Goal: Task Accomplishment & Management: Manage account settings

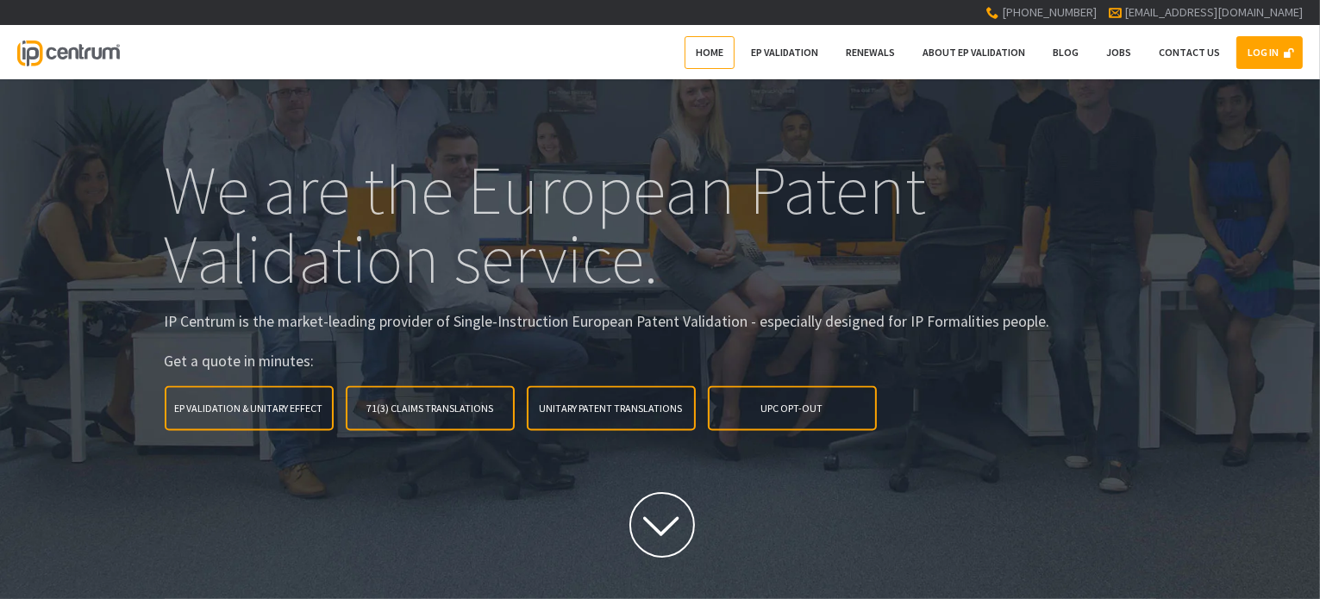
type input"] "[EMAIL_ADDRESS][DOMAIN_NAME]"
click at [1269, 41] on link "LOG IN" at bounding box center [1270, 52] width 66 height 33
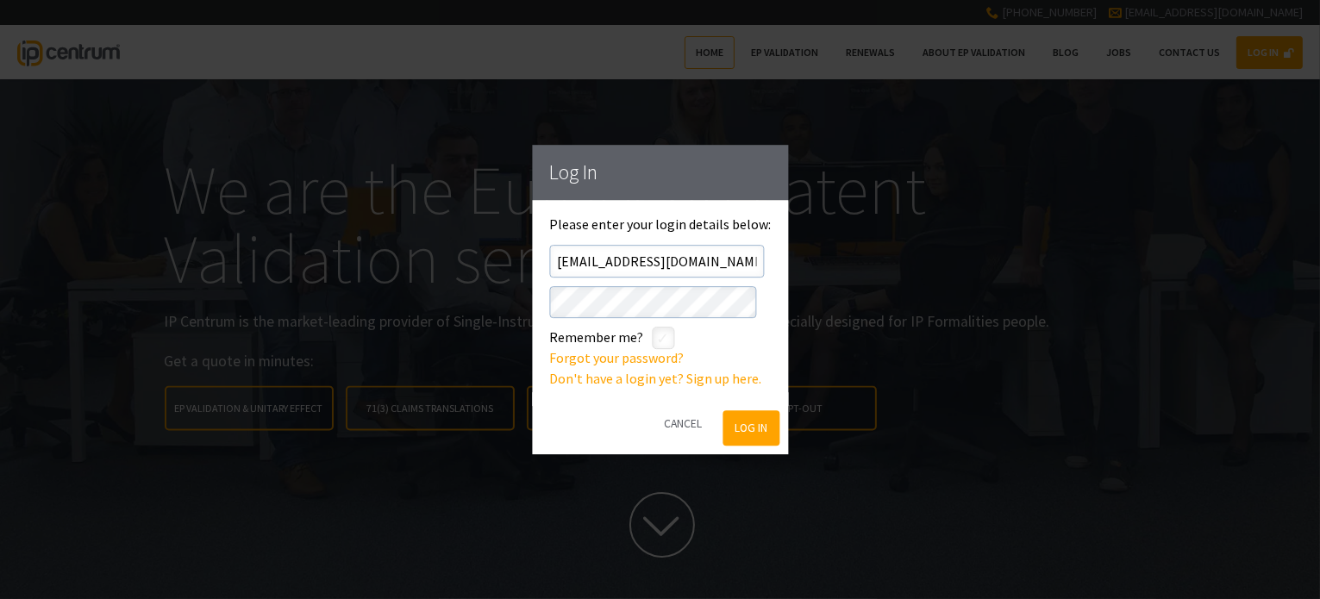
click at [743, 427] on button "Log In" at bounding box center [752, 428] width 56 height 35
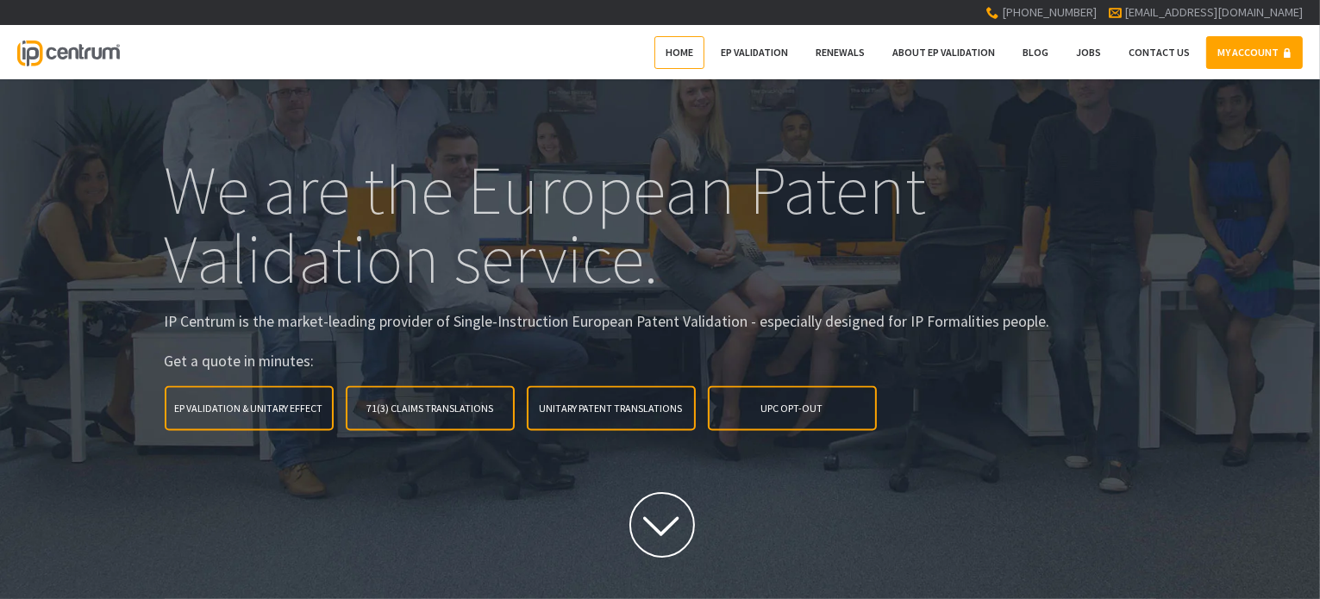
click at [1225, 46] on link "MY ACCOUNT" at bounding box center [1254, 52] width 97 height 33
